Goal: Obtain resource: Obtain resource

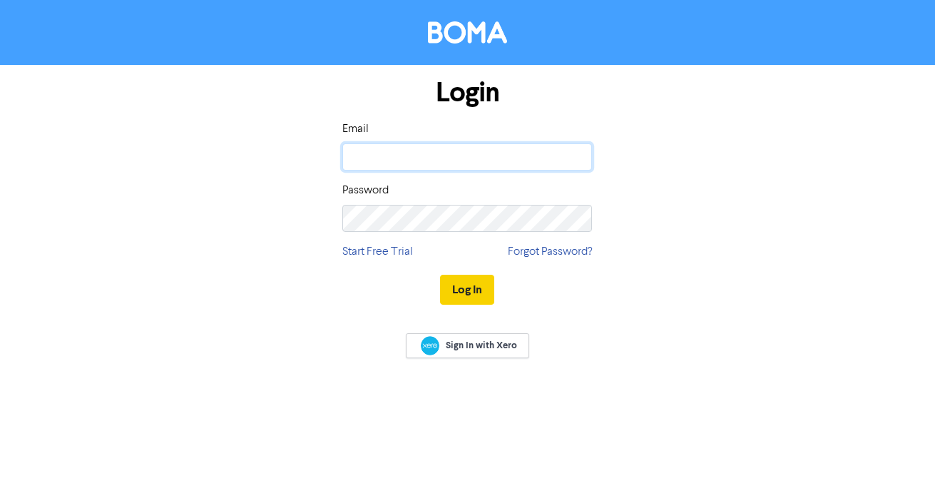
type input "[PERSON_NAME][EMAIL_ADDRESS][DOMAIN_NAME]"
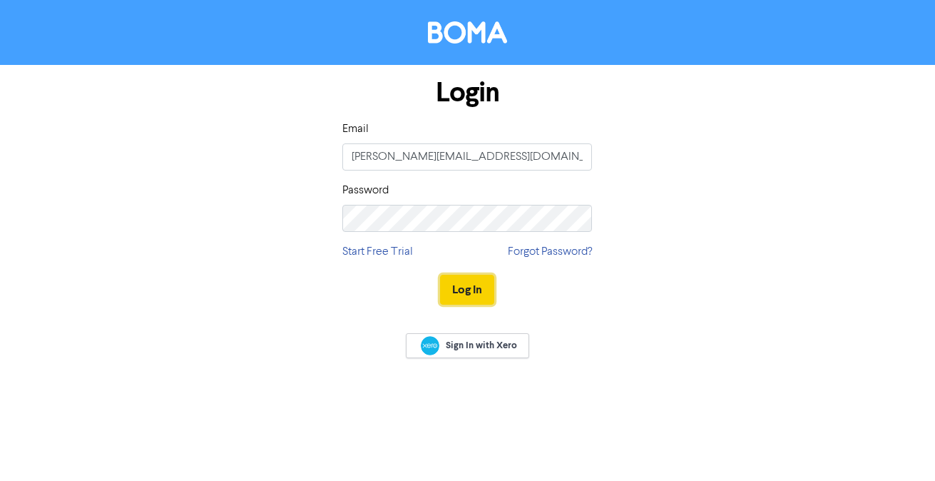
click at [484, 290] on button "Log In" at bounding box center [467, 290] width 54 height 30
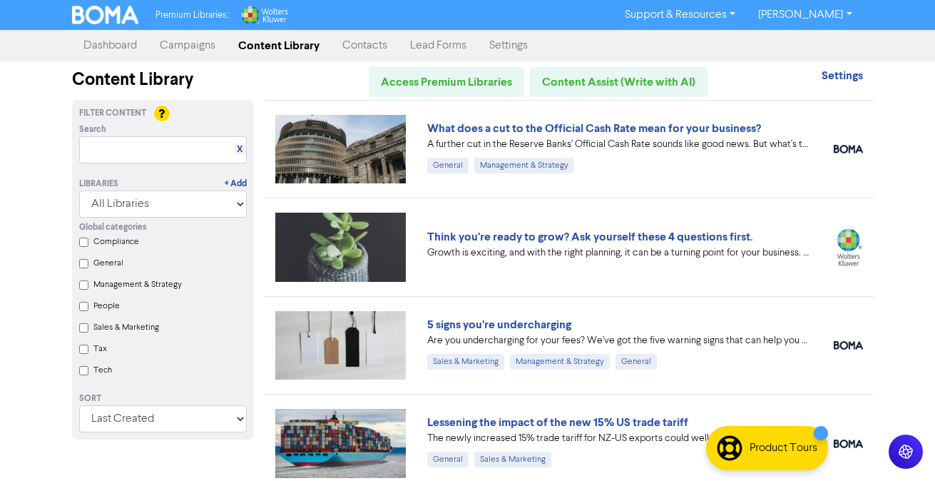
click at [82, 349] on input "Tax" at bounding box center [83, 348] width 9 height 9
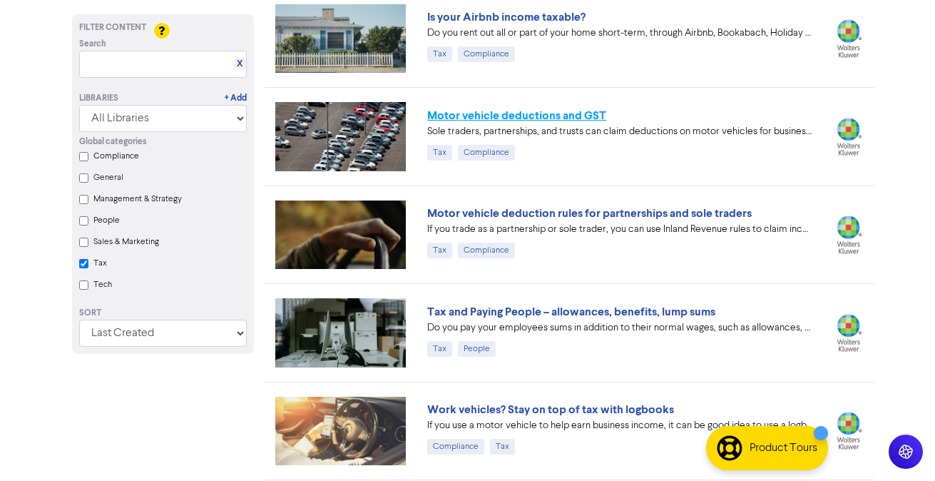
scroll to position [1094, 0]
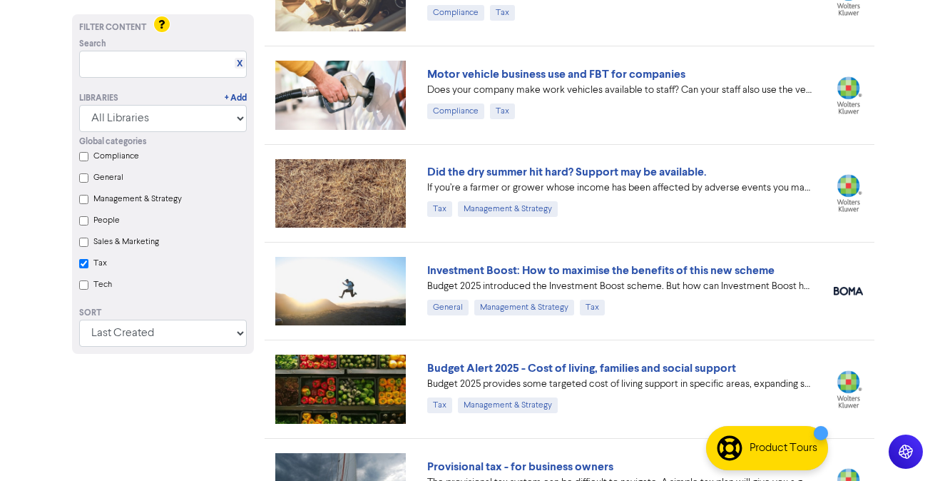
checkbox input "true"
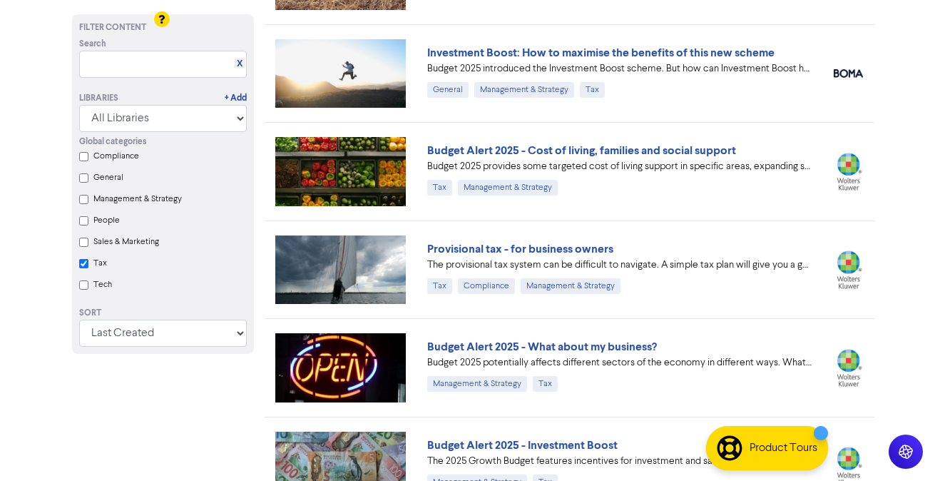
scroll to position [1745, 0]
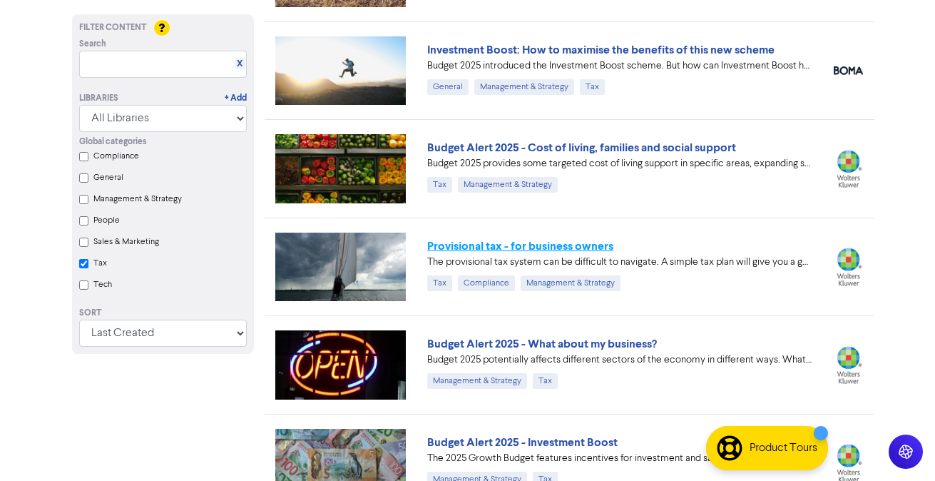
click at [571, 250] on link "Provisional tax - for business owners" at bounding box center [520, 246] width 186 height 14
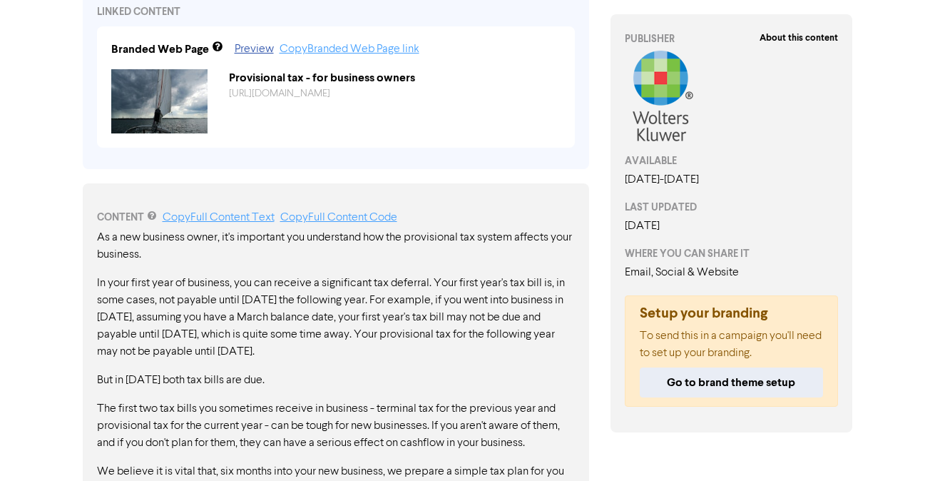
scroll to position [384, 0]
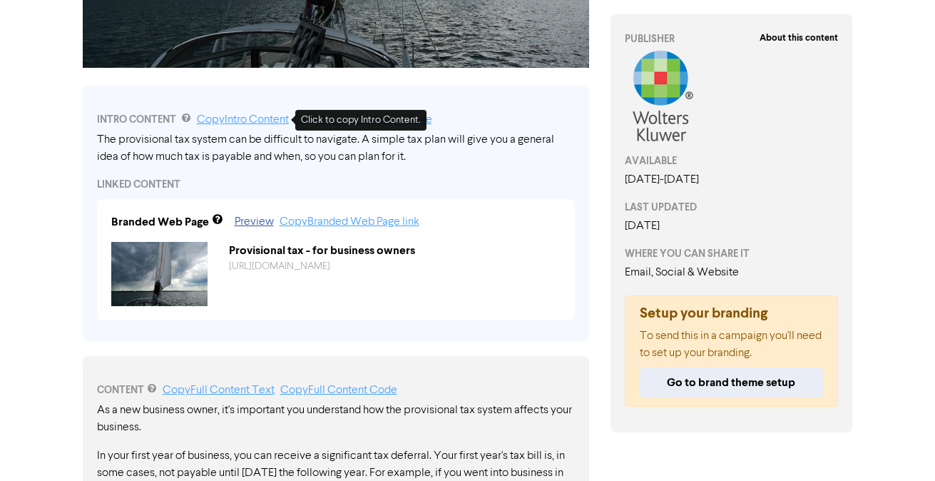
click at [238, 118] on link "Copy Intro Content" at bounding box center [243, 119] width 92 height 11
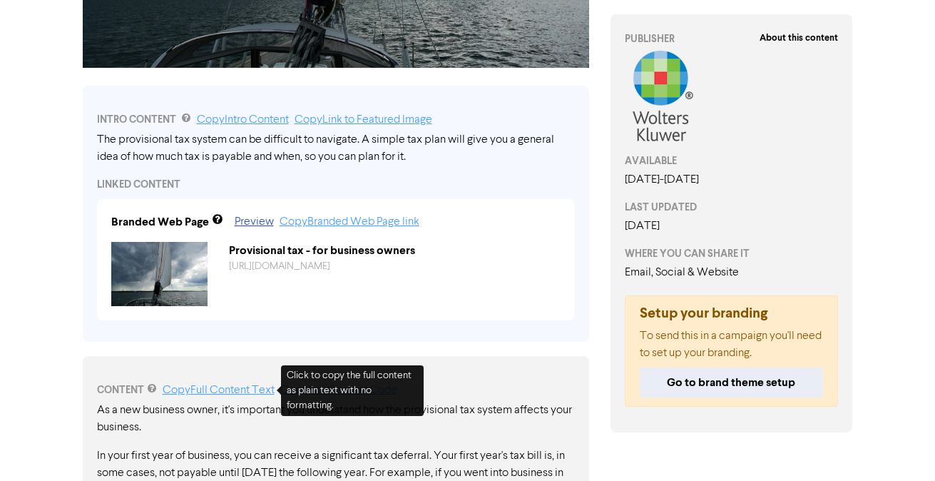
click at [218, 389] on link "Copy Full Content Text" at bounding box center [219, 389] width 112 height 11
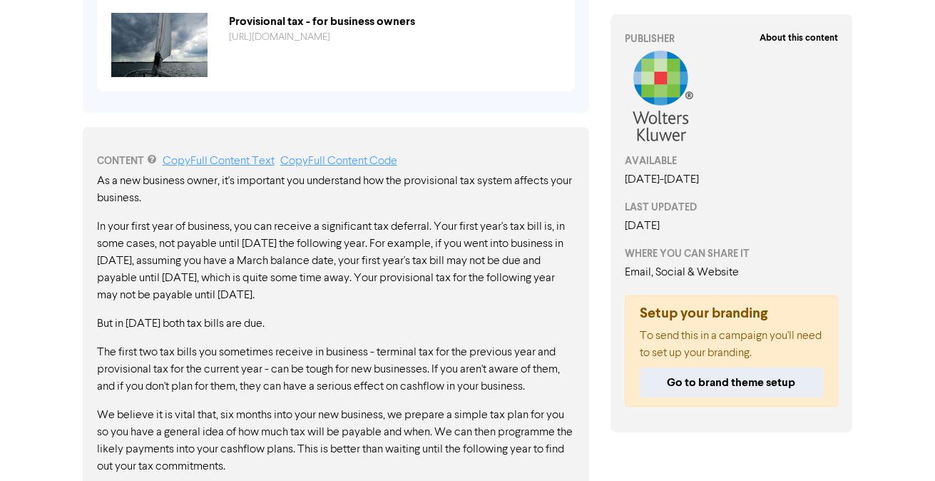
scroll to position [614, 0]
